Goal: Task Accomplishment & Management: Use online tool/utility

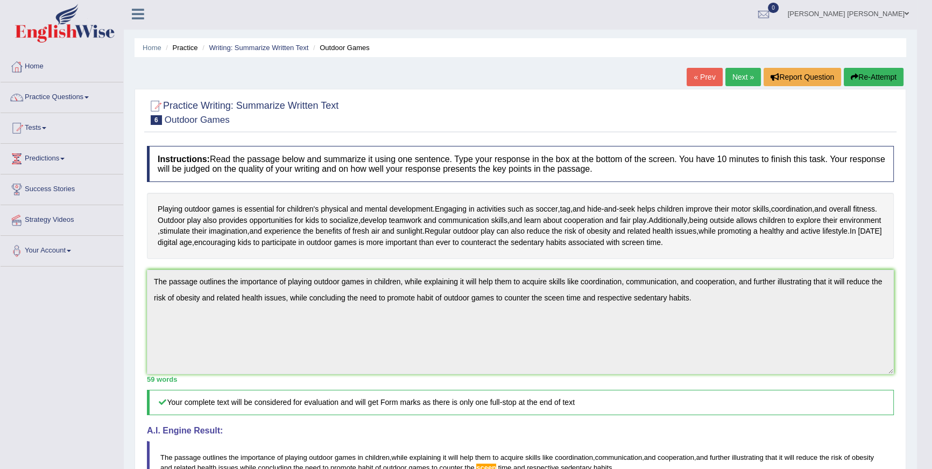
scroll to position [2, 0]
click at [751, 76] on link "Next »" at bounding box center [744, 77] width 36 height 18
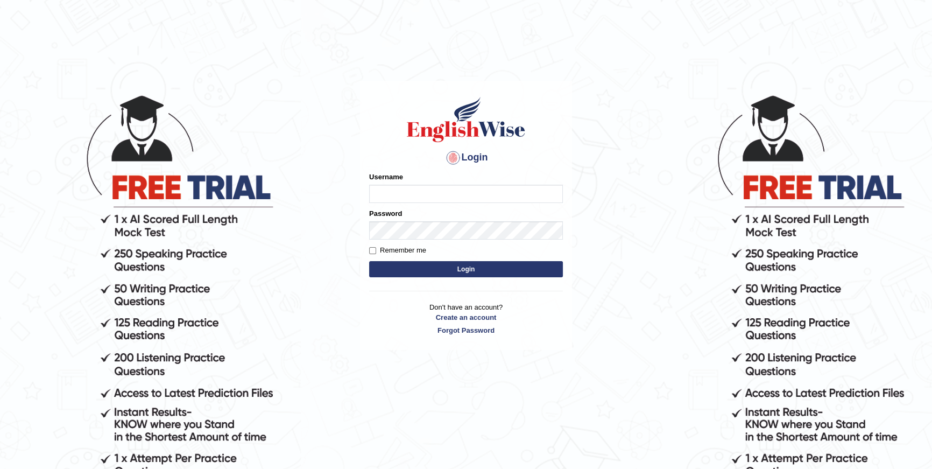
type input "purushottam_parramatta"
click at [534, 268] on button "Login" at bounding box center [466, 269] width 194 height 16
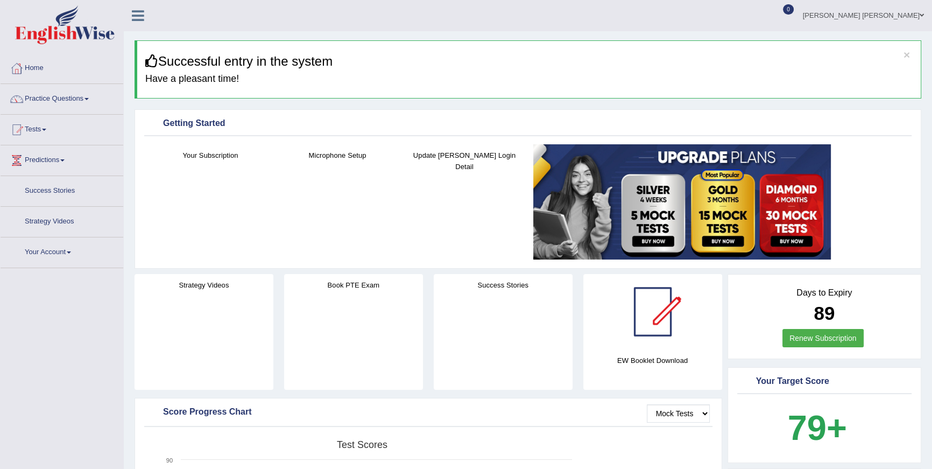
click at [65, 84] on link "Practice Questions" at bounding box center [62, 97] width 123 height 27
